Goal: Contribute content

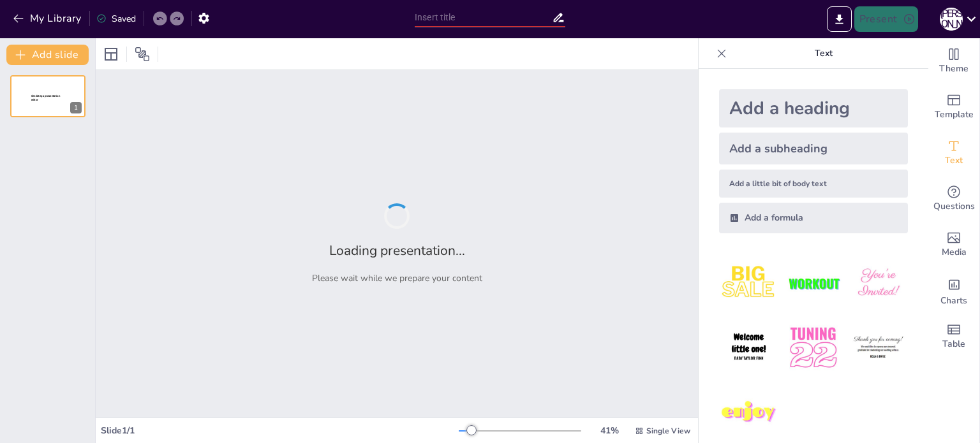
type input "Огляд матеріально-технічної бази для анімаційних програм"
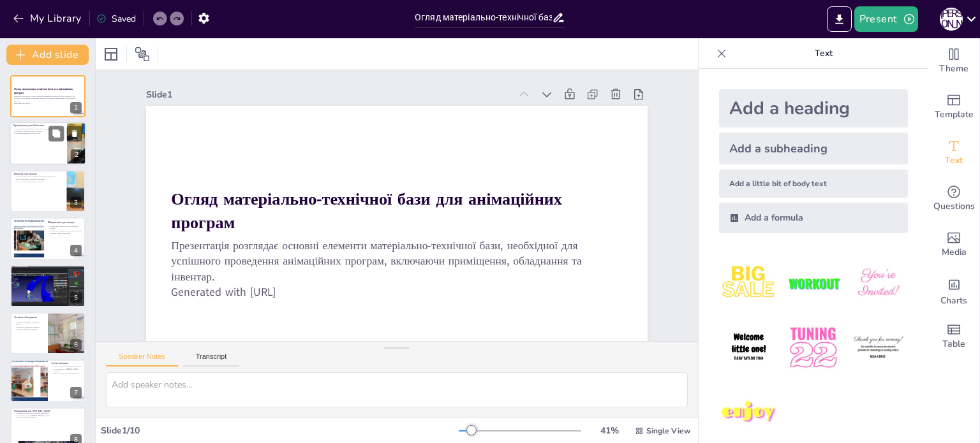
click at [48, 156] on div at bounding box center [48, 143] width 77 height 43
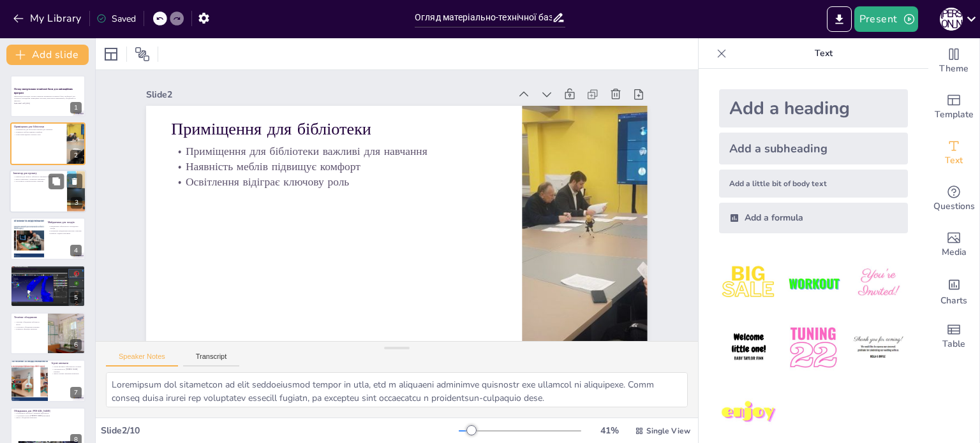
click at [45, 183] on div at bounding box center [48, 191] width 77 height 43
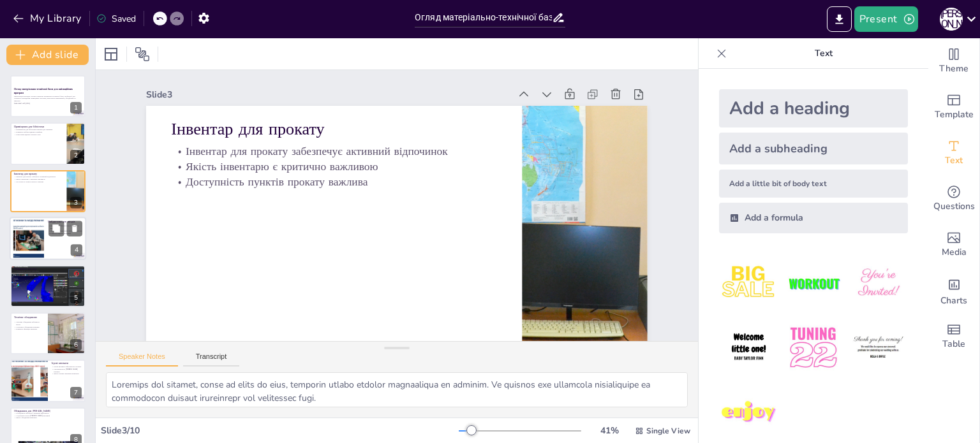
click at [43, 226] on div at bounding box center [28, 238] width 69 height 39
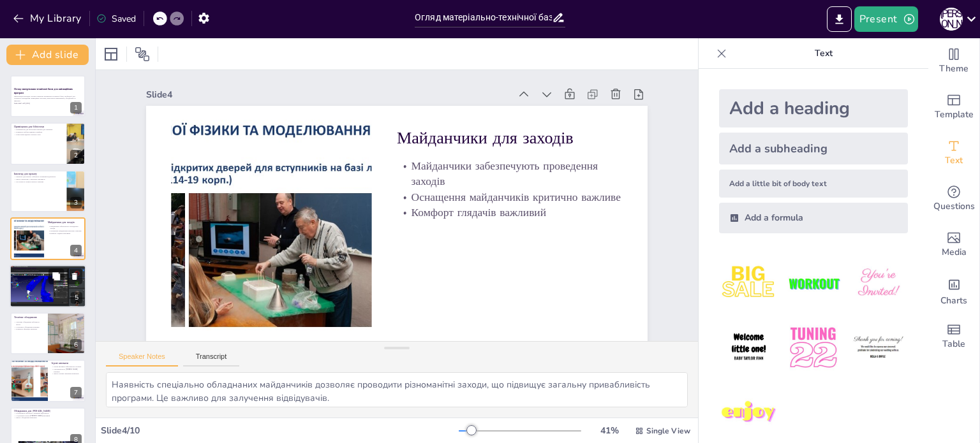
click at [45, 272] on p "Різноманітність елементів важлива" at bounding box center [47, 273] width 69 height 3
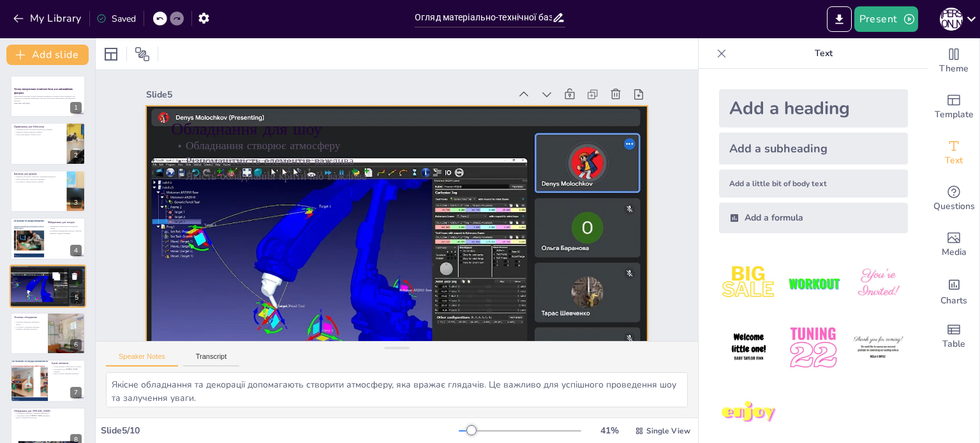
scroll to position [32, 0]
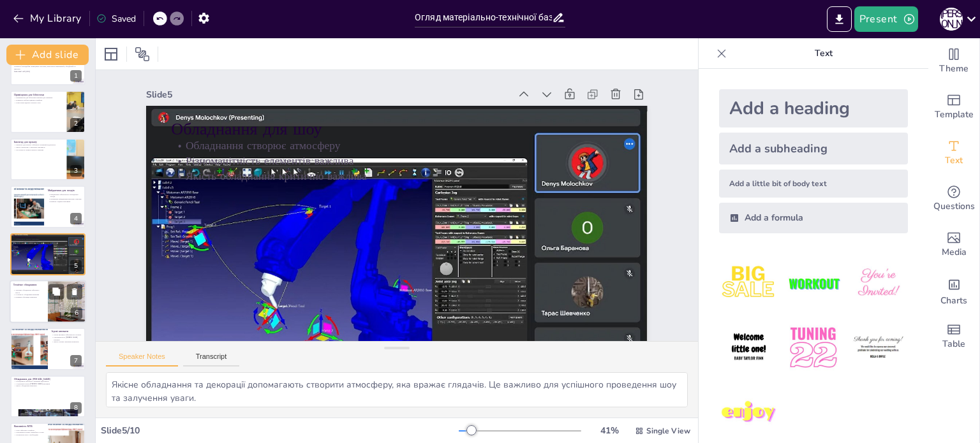
click at [32, 304] on div at bounding box center [48, 301] width 77 height 43
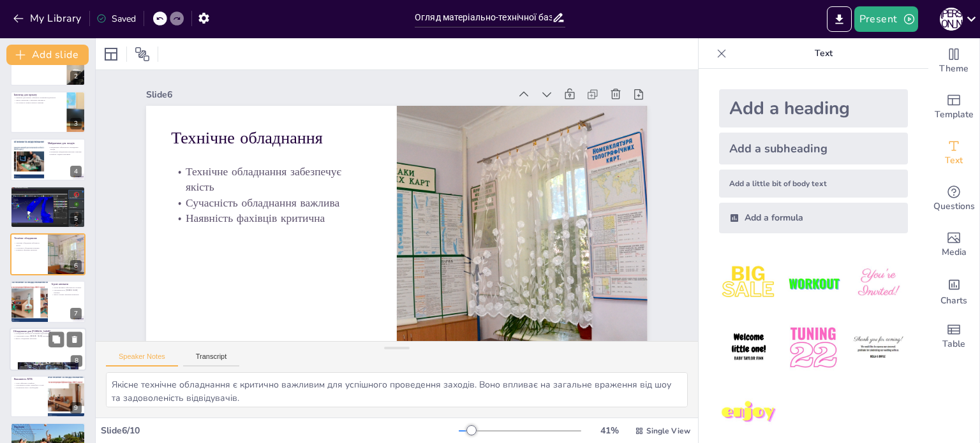
click at [35, 343] on div at bounding box center [48, 349] width 77 height 43
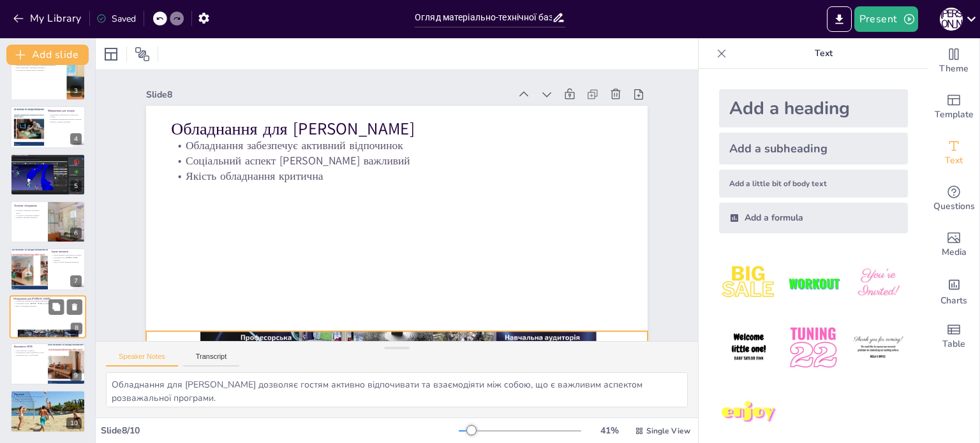
scroll to position [111, 0]
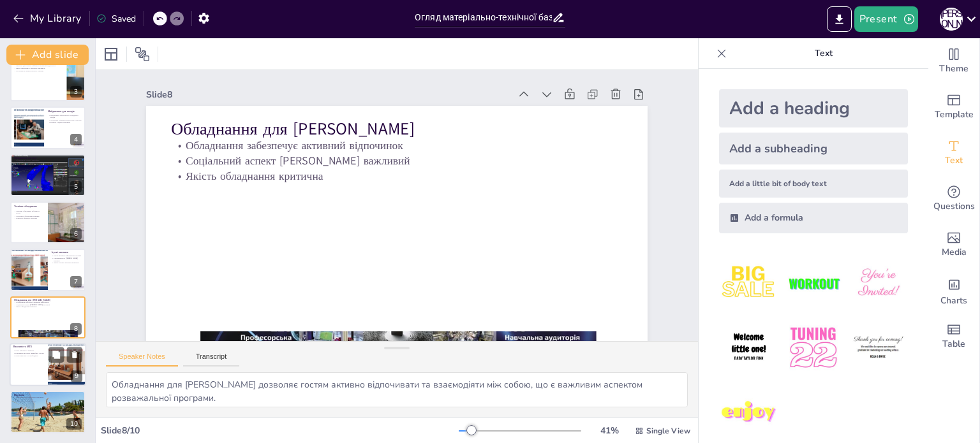
click at [24, 366] on div at bounding box center [48, 364] width 77 height 43
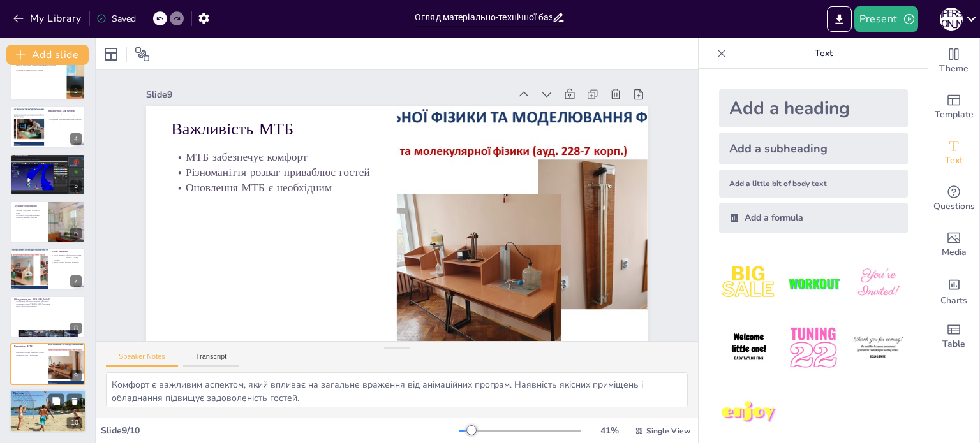
click at [36, 417] on div at bounding box center [48, 412] width 77 height 48
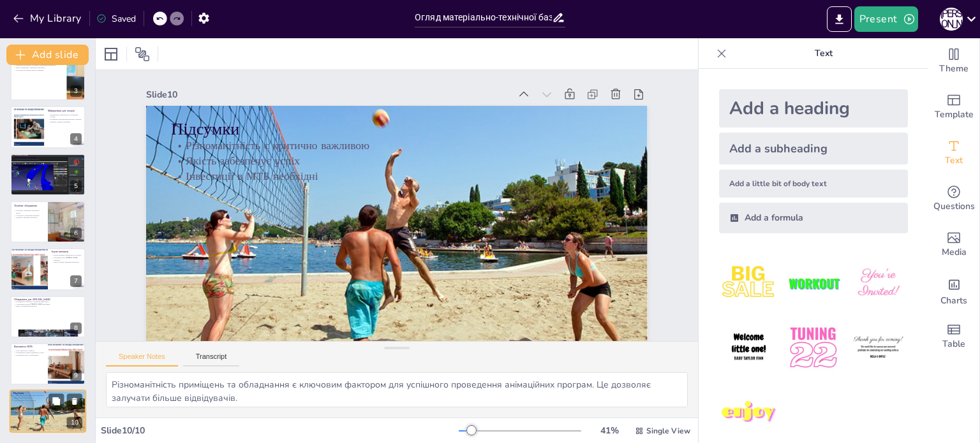
scroll to position [41, 0]
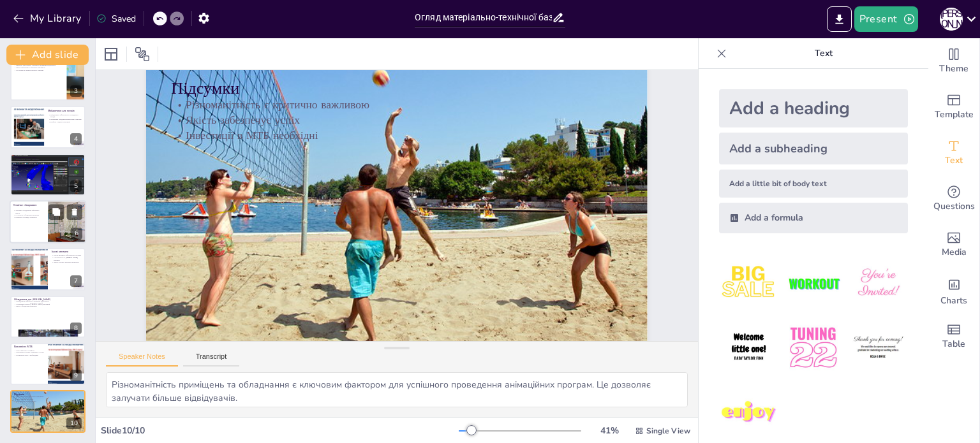
click at [28, 232] on div at bounding box center [48, 221] width 77 height 43
type textarea "Якісне технічне обладнання є критично важливим для успішного проведення заходів…"
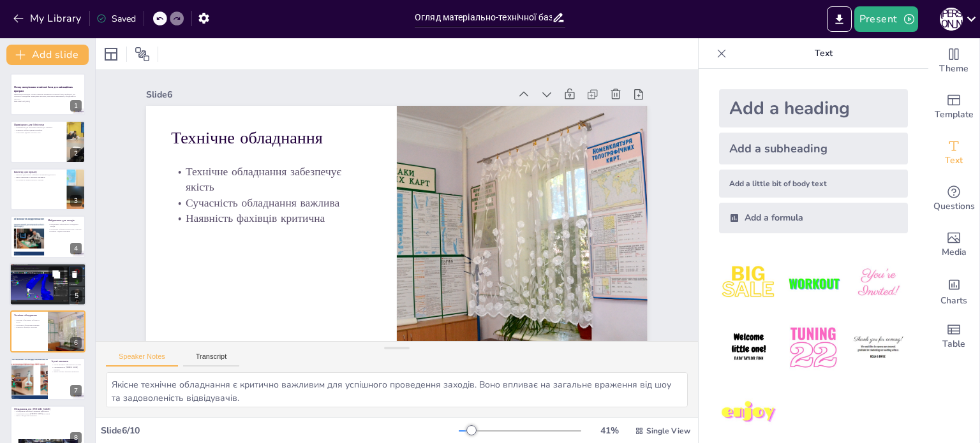
scroll to position [0, 0]
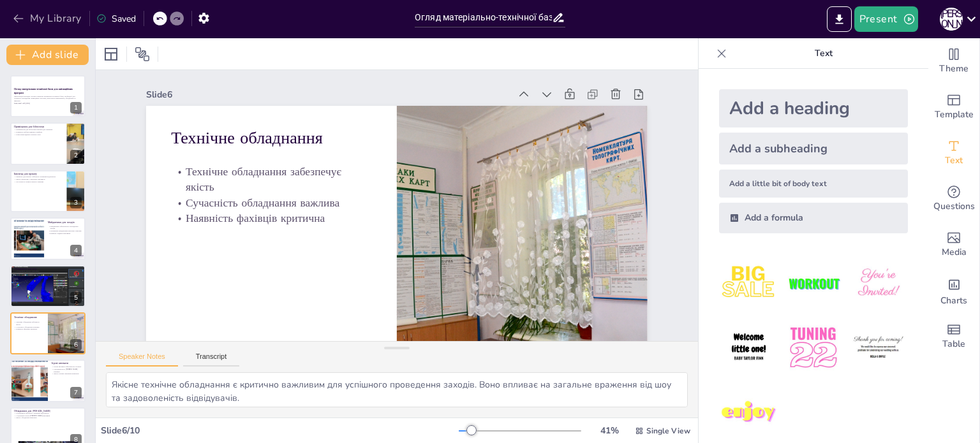
click at [19, 17] on icon "button" at bounding box center [18, 18] width 13 height 13
